Goal: Task Accomplishment & Management: Manage account settings

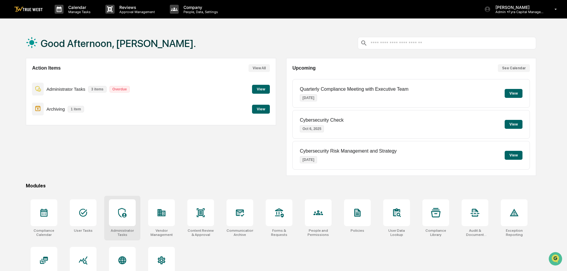
click at [124, 212] on icon at bounding box center [123, 213] width 10 height 10
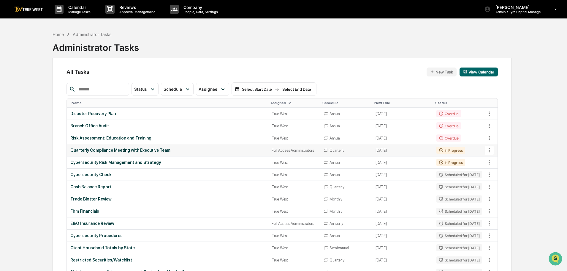
click at [149, 149] on div "Quarterly Compliance Meeting with Executive Team" at bounding box center [167, 150] width 194 height 5
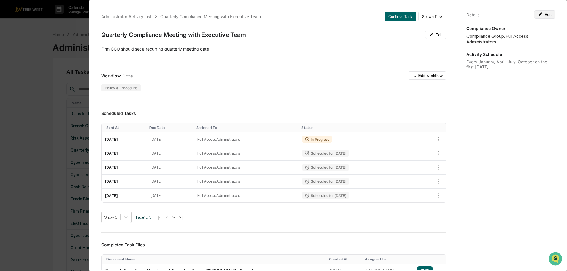
click at [543, 15] on button "Edit" at bounding box center [544, 14] width 21 height 8
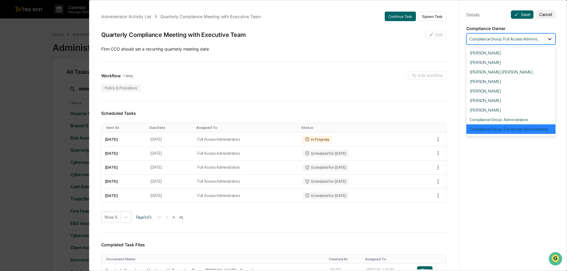
click at [547, 40] on icon at bounding box center [550, 39] width 6 height 6
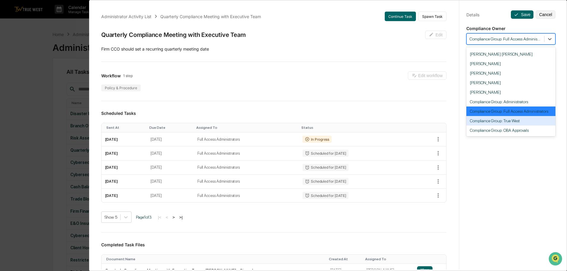
click at [507, 121] on div "Compliance Group: True West" at bounding box center [511, 121] width 89 height 10
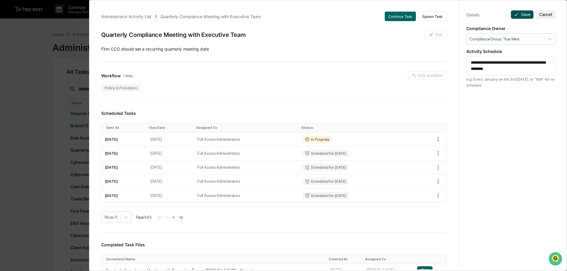
click at [517, 15] on button "Save" at bounding box center [522, 14] width 23 height 8
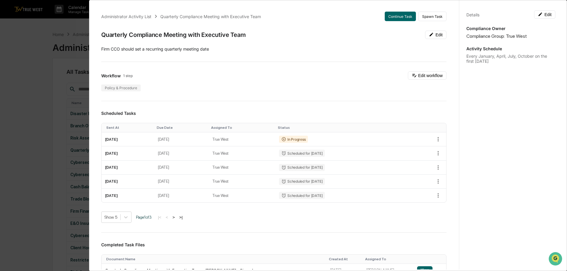
click at [31, 32] on div "Administrator Activity List Quarterly Compliance Meeting with Executive Team Co…" at bounding box center [283, 135] width 567 height 271
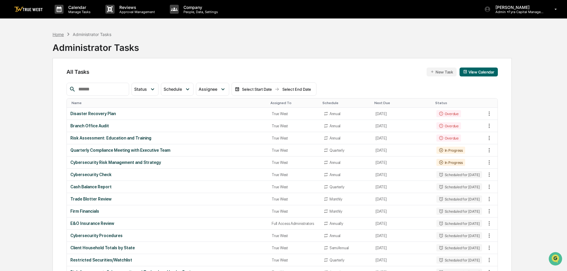
click at [56, 35] on div "Home" at bounding box center [58, 34] width 11 height 5
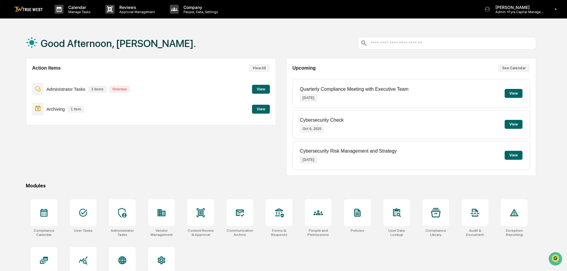
click at [261, 88] on button "View" at bounding box center [261, 89] width 18 height 9
